Goal: Task Accomplishment & Management: Use online tool/utility

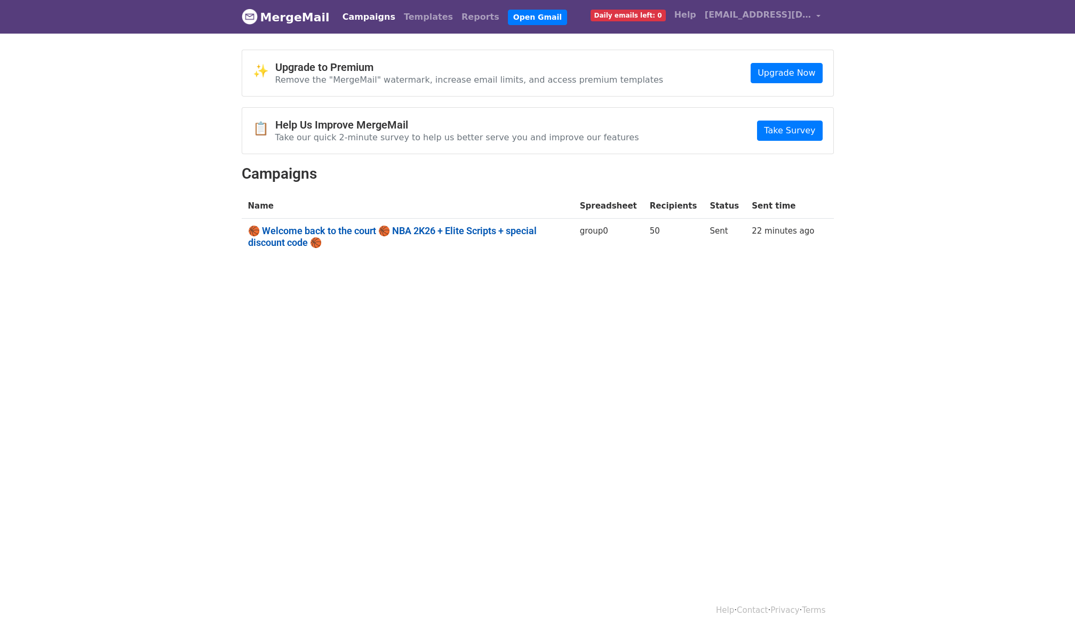
click at [345, 230] on link "🏀 Welcome back to the court 🏀 NBA 2K26 + Elite Scripts + special discount code 🏀" at bounding box center [407, 236] width 319 height 23
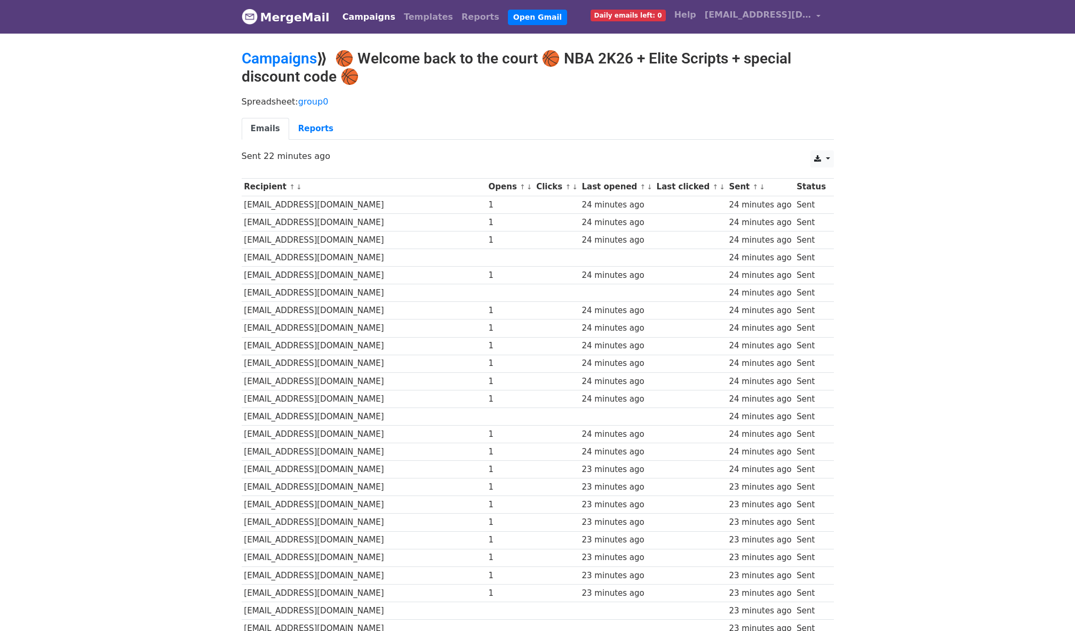
click at [533, 185] on th "Clicks ↑ ↓" at bounding box center [555, 187] width 45 height 18
click at [317, 132] on link "Reports" at bounding box center [315, 129] width 53 height 22
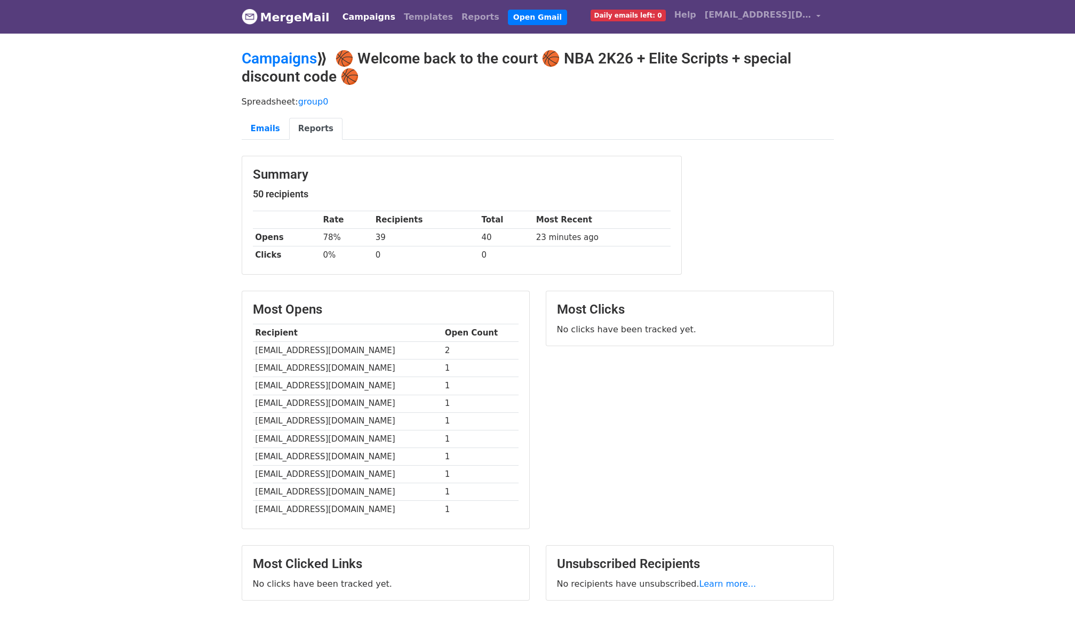
click at [302, 18] on link "MergeMail" at bounding box center [286, 17] width 88 height 22
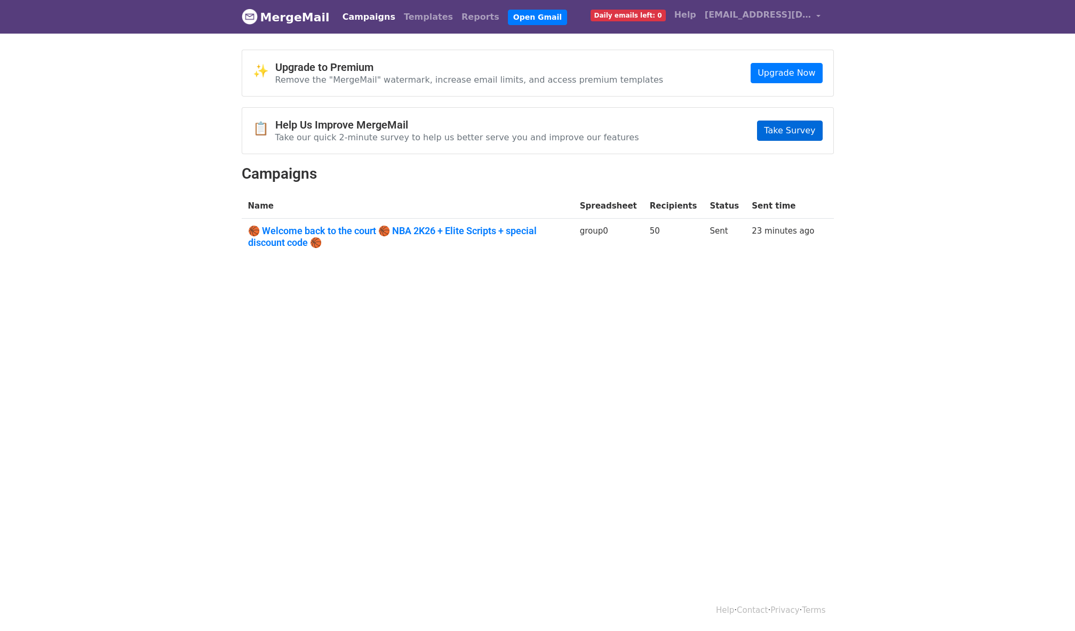
click at [801, 131] on link "Take Survey" at bounding box center [789, 131] width 65 height 20
